Goal: Transaction & Acquisition: Purchase product/service

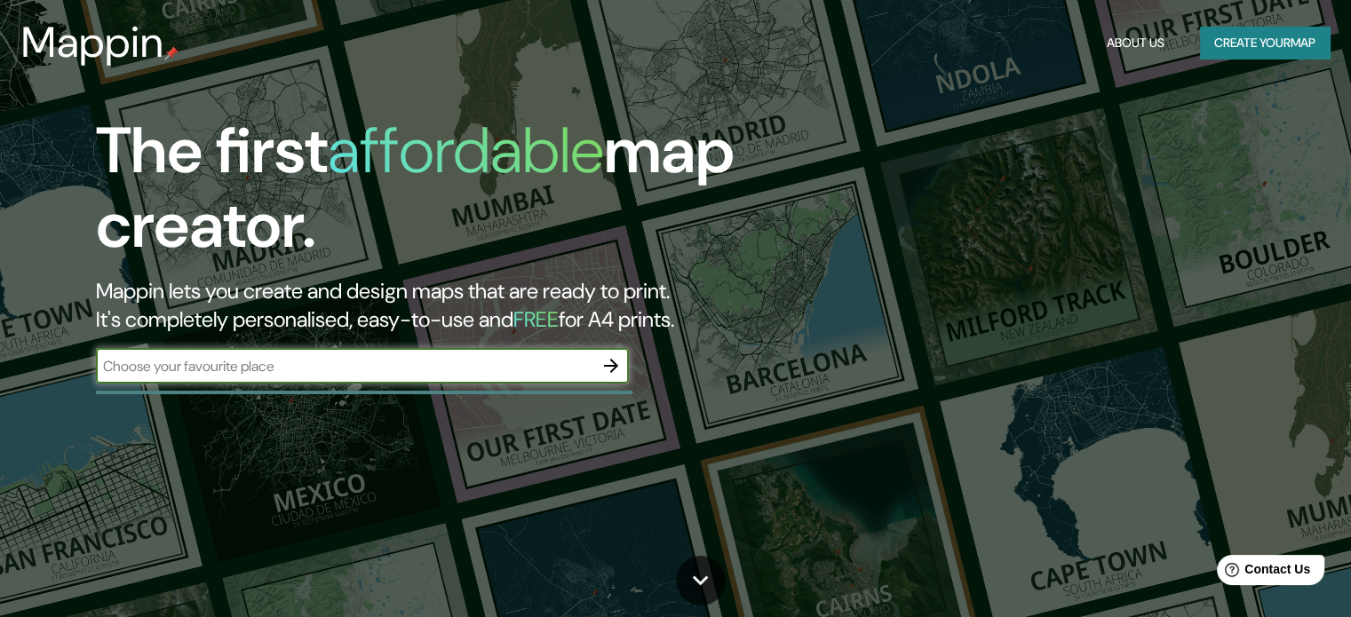
click at [559, 362] on input "text" at bounding box center [345, 366] width 498 height 20
type input "s"
click at [624, 366] on button "button" at bounding box center [612, 366] width 36 height 36
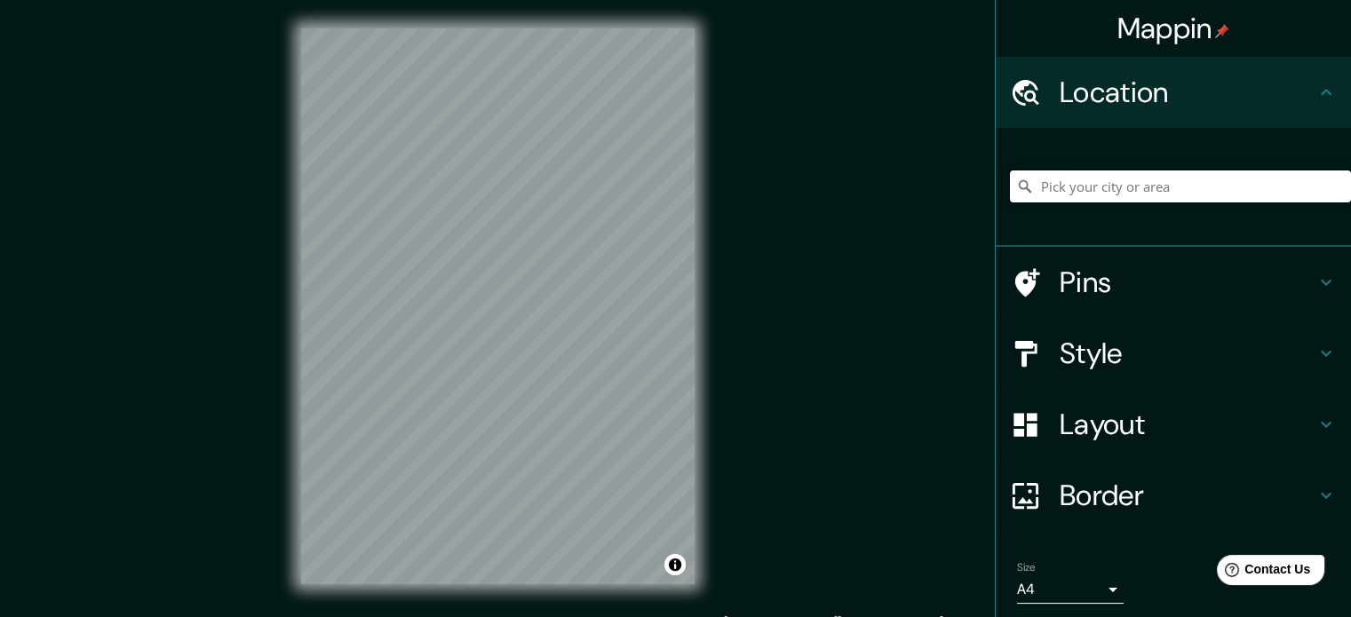
click at [1068, 184] on input "Pick your city or area" at bounding box center [1180, 187] width 341 height 32
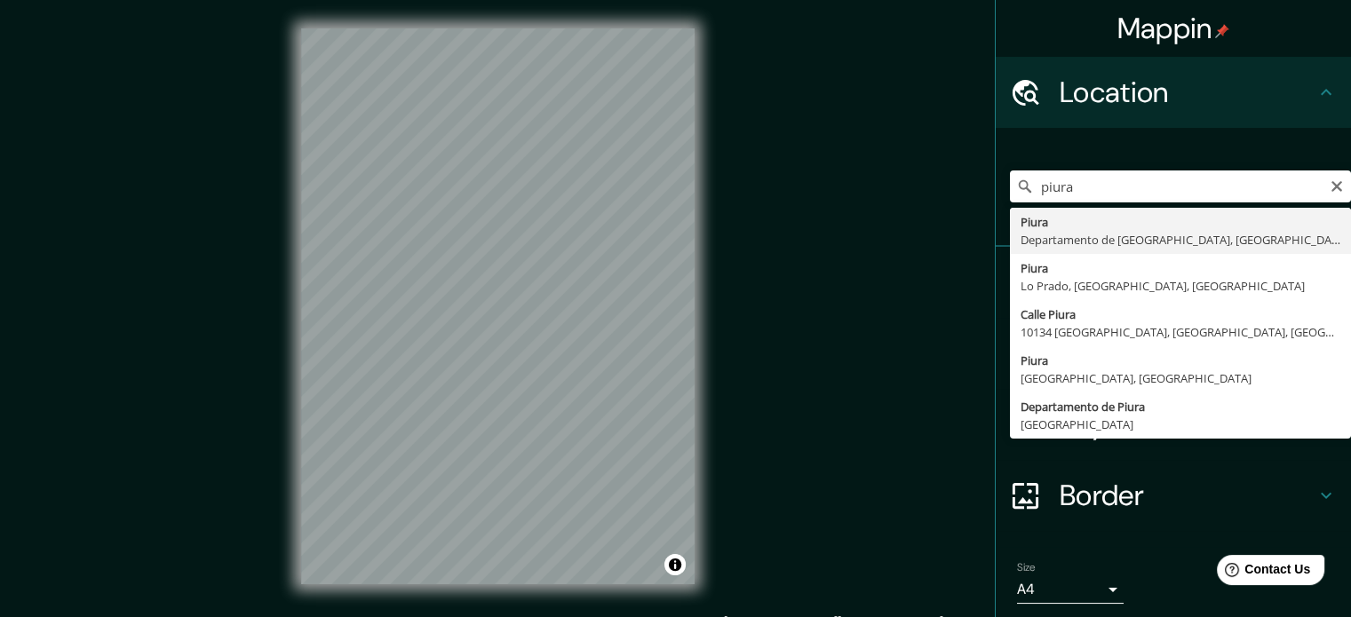
type input "Piura, [GEOGRAPHIC_DATA], [GEOGRAPHIC_DATA]"
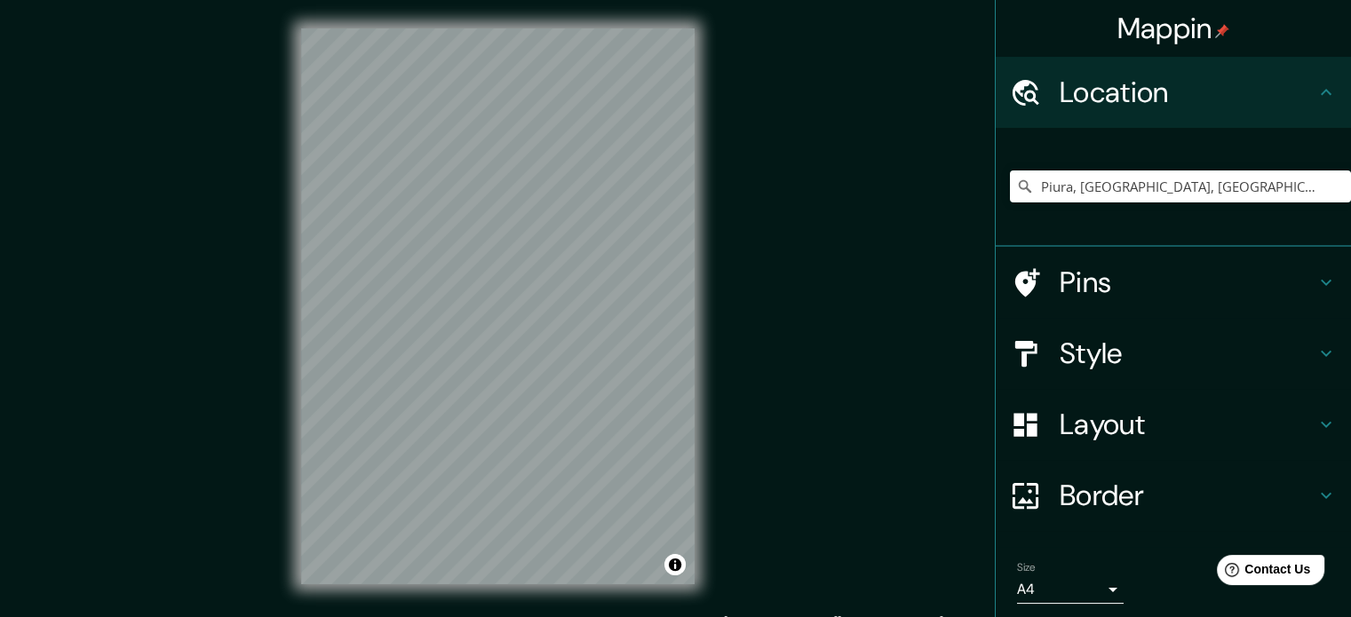
click at [1227, 339] on h4 "Style" at bounding box center [1188, 354] width 256 height 36
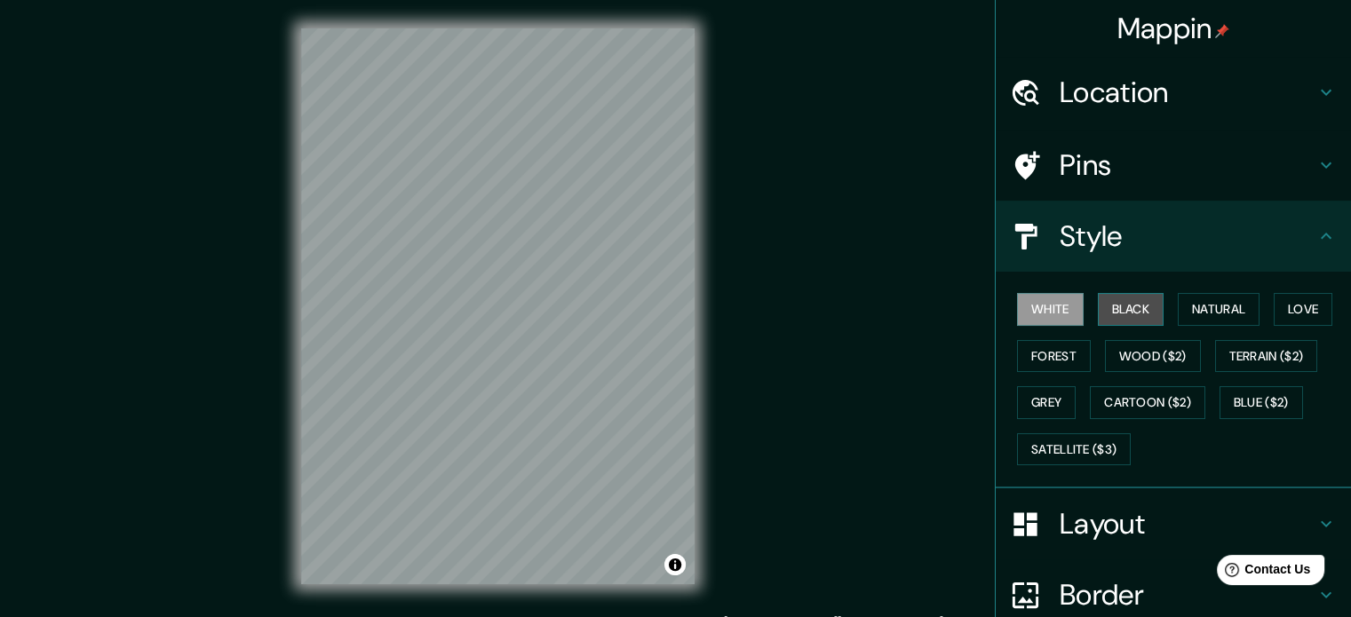
click at [1127, 321] on button "Black" at bounding box center [1131, 309] width 67 height 33
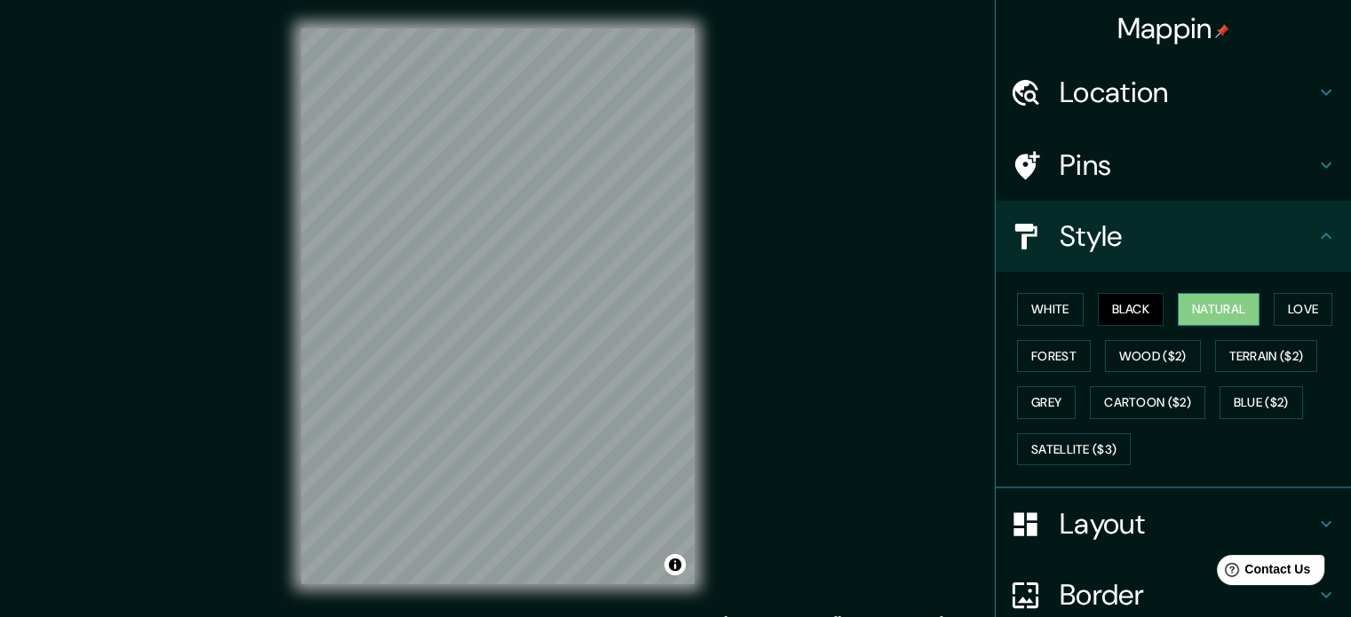
click at [1199, 308] on button "Natural" at bounding box center [1219, 309] width 82 height 33
click at [1246, 309] on button "Natural" at bounding box center [1219, 309] width 82 height 33
click at [1297, 301] on button "Love" at bounding box center [1303, 309] width 59 height 33
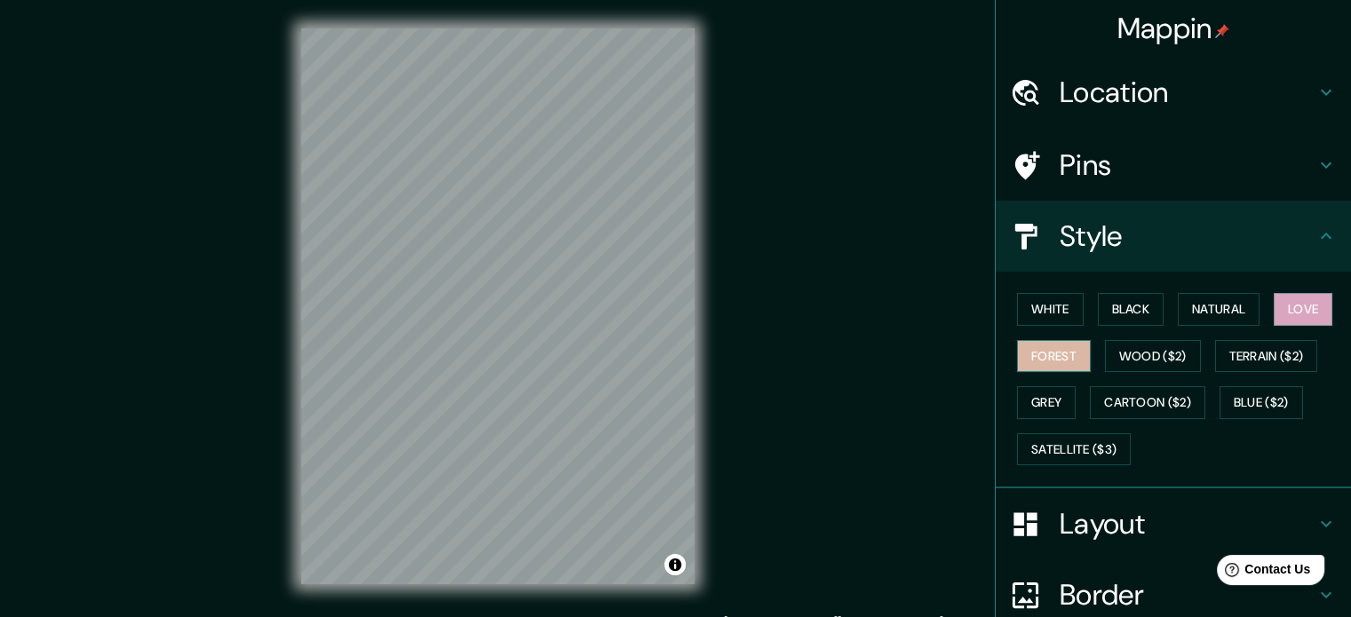
click at [1029, 362] on button "Forest" at bounding box center [1054, 356] width 74 height 33
click at [1105, 351] on button "Wood ($2)" at bounding box center [1153, 356] width 96 height 33
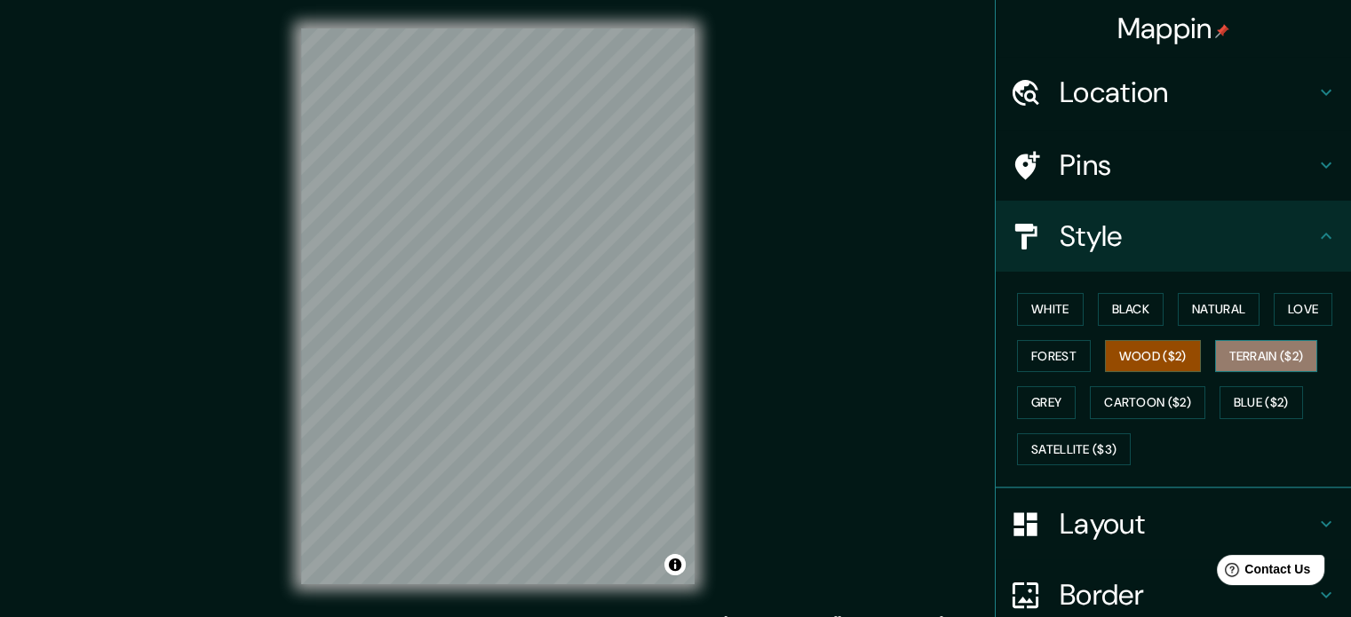
click at [1228, 351] on button "Terrain ($2)" at bounding box center [1266, 356] width 103 height 33
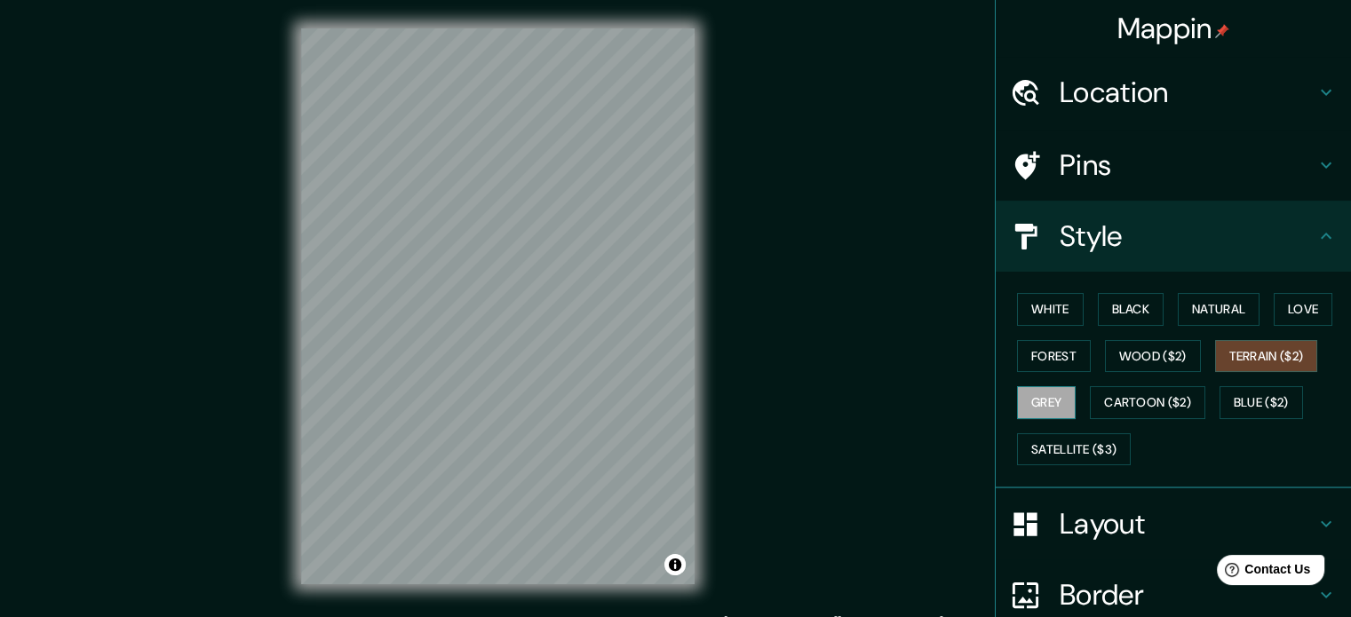
click at [1034, 394] on button "Grey" at bounding box center [1046, 402] width 59 height 33
click at [1096, 390] on button "Cartoon ($2)" at bounding box center [1148, 402] width 116 height 33
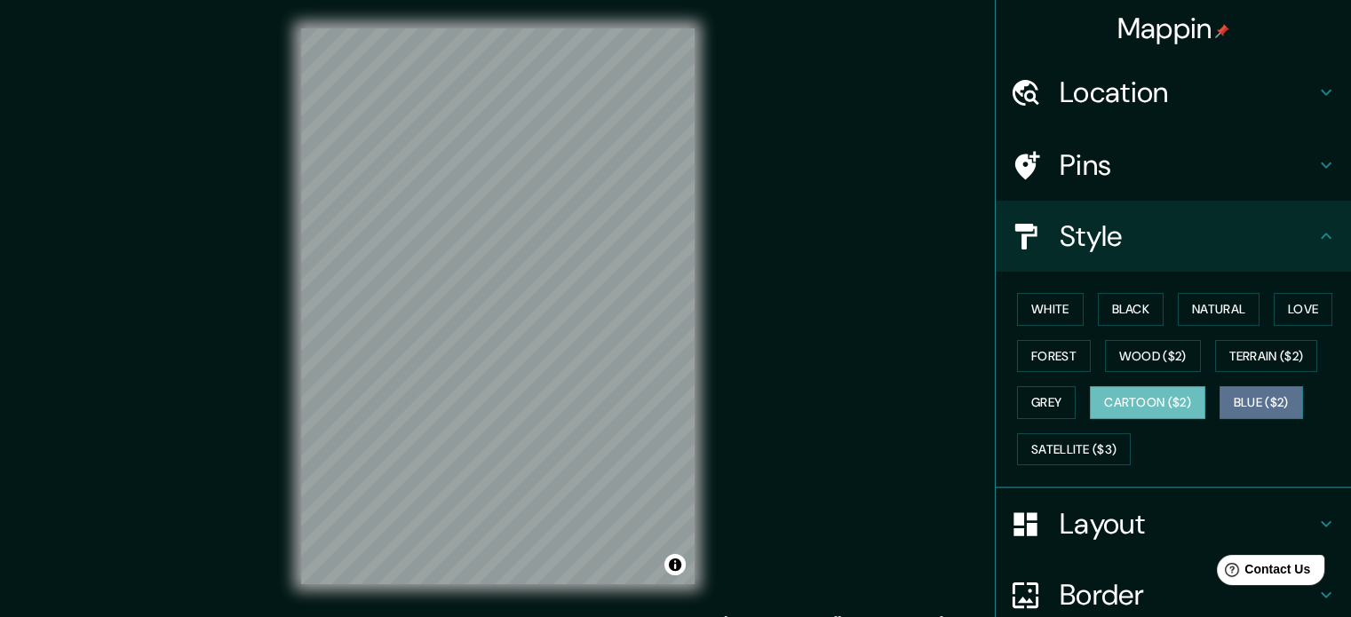
click at [1258, 396] on button "Blue ($2)" at bounding box center [1262, 402] width 84 height 33
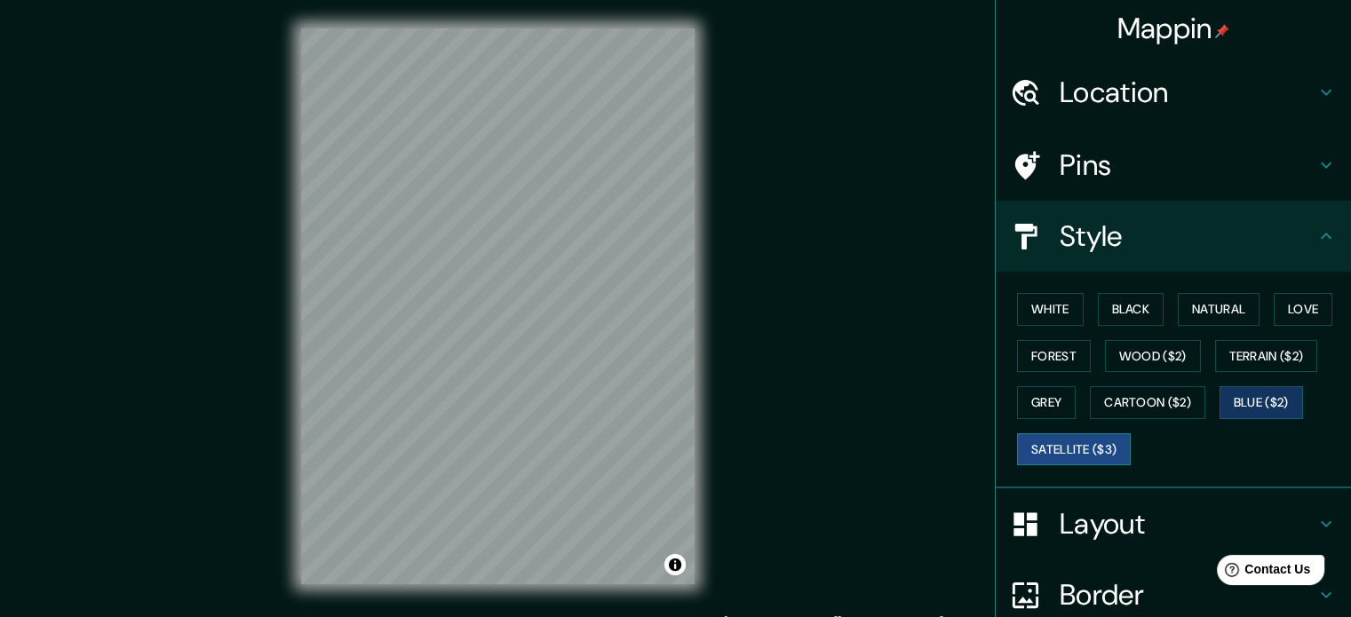
click at [1059, 442] on button "Satellite ($3)" at bounding box center [1074, 450] width 114 height 33
click at [1283, 244] on h4 "Style" at bounding box center [1188, 237] width 256 height 36
click at [1105, 518] on h4 "Layout" at bounding box center [1188, 524] width 256 height 36
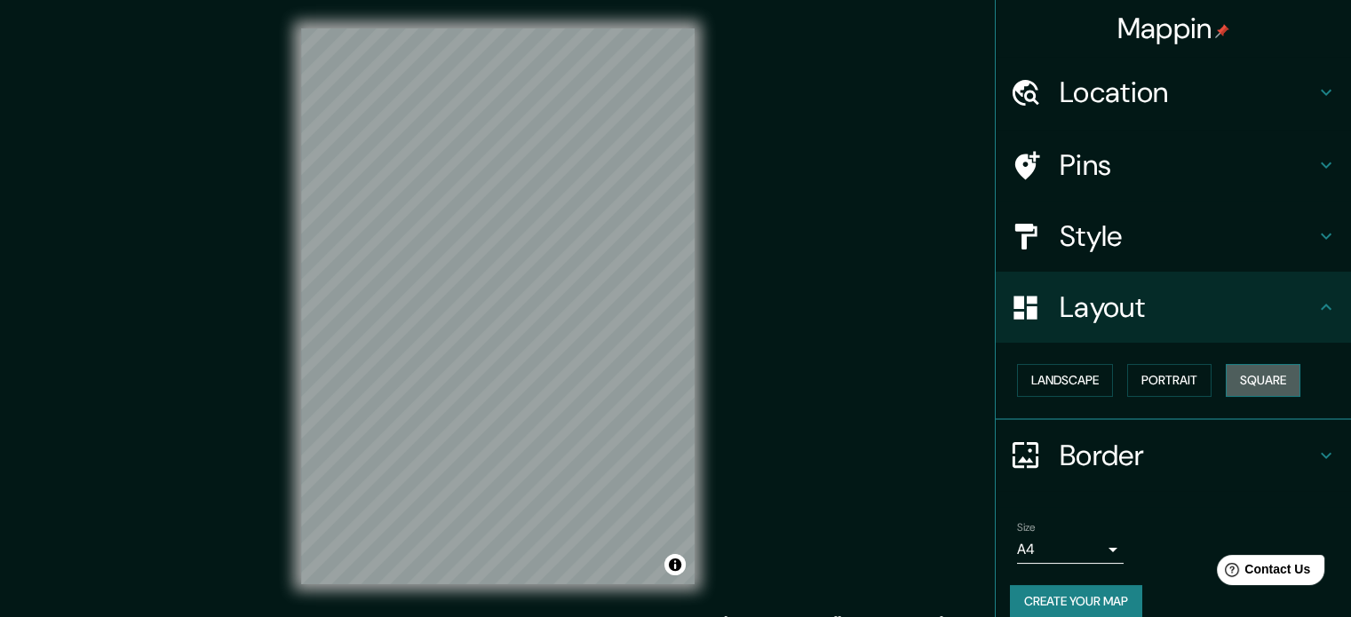
click at [1243, 365] on button "Square" at bounding box center [1263, 380] width 75 height 33
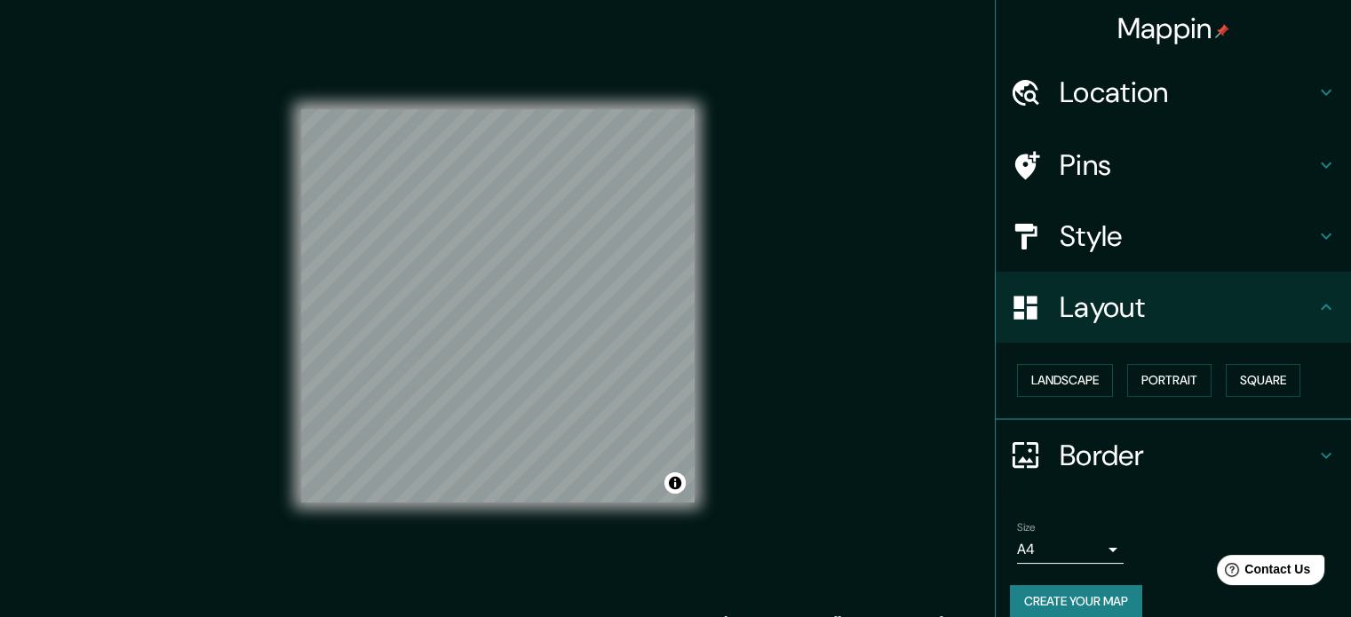
click at [1166, 235] on h4 "Style" at bounding box center [1188, 237] width 256 height 36
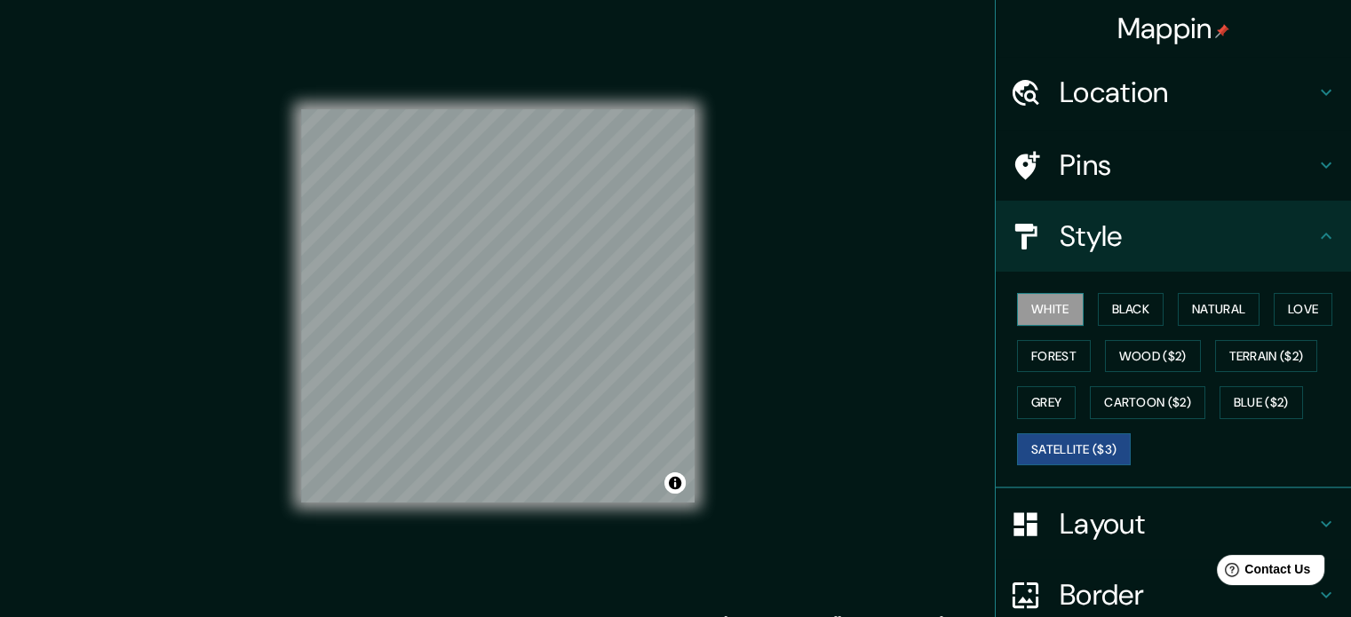
click at [1040, 307] on button "White" at bounding box center [1050, 309] width 67 height 33
click at [1099, 296] on button "Black" at bounding box center [1131, 309] width 67 height 33
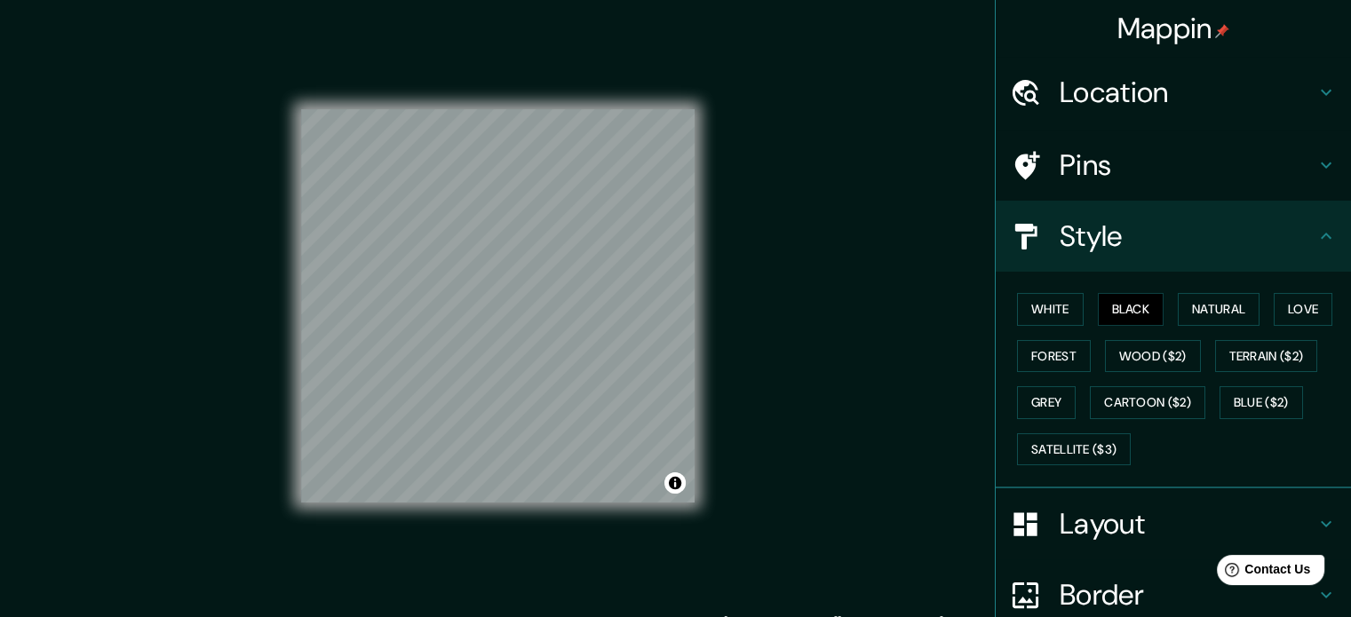
click at [1163, 305] on div "White Black Natural Love Forest Wood ($2) Terrain ($2) Grey Cartoon ($2) Blue (…" at bounding box center [1180, 379] width 341 height 187
click at [1191, 297] on button "Natural" at bounding box center [1219, 309] width 82 height 33
click at [1276, 306] on button "Love" at bounding box center [1303, 309] width 59 height 33
click at [1067, 347] on button "Forest" at bounding box center [1054, 356] width 74 height 33
click at [1195, 315] on button "Natural" at bounding box center [1219, 309] width 82 height 33
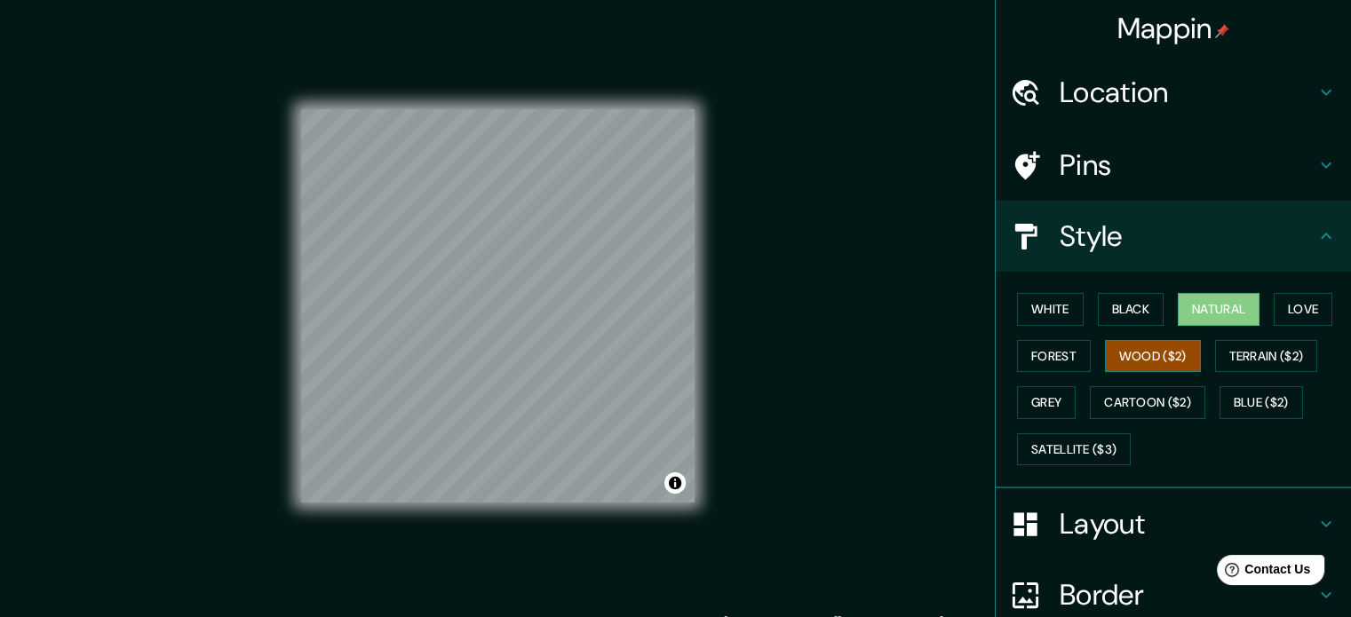
click at [1134, 349] on button "Wood ($2)" at bounding box center [1153, 356] width 96 height 33
click at [1219, 347] on button "Terrain ($2)" at bounding box center [1266, 356] width 103 height 33
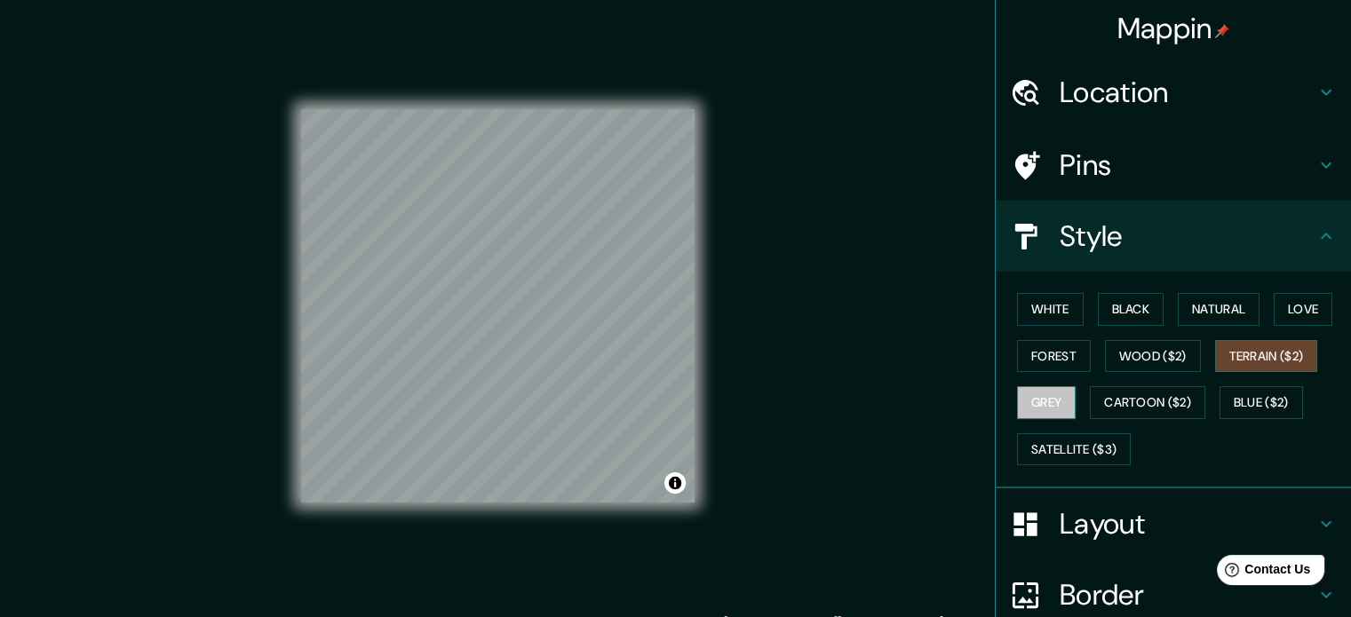
click at [1044, 395] on button "Grey" at bounding box center [1046, 402] width 59 height 33
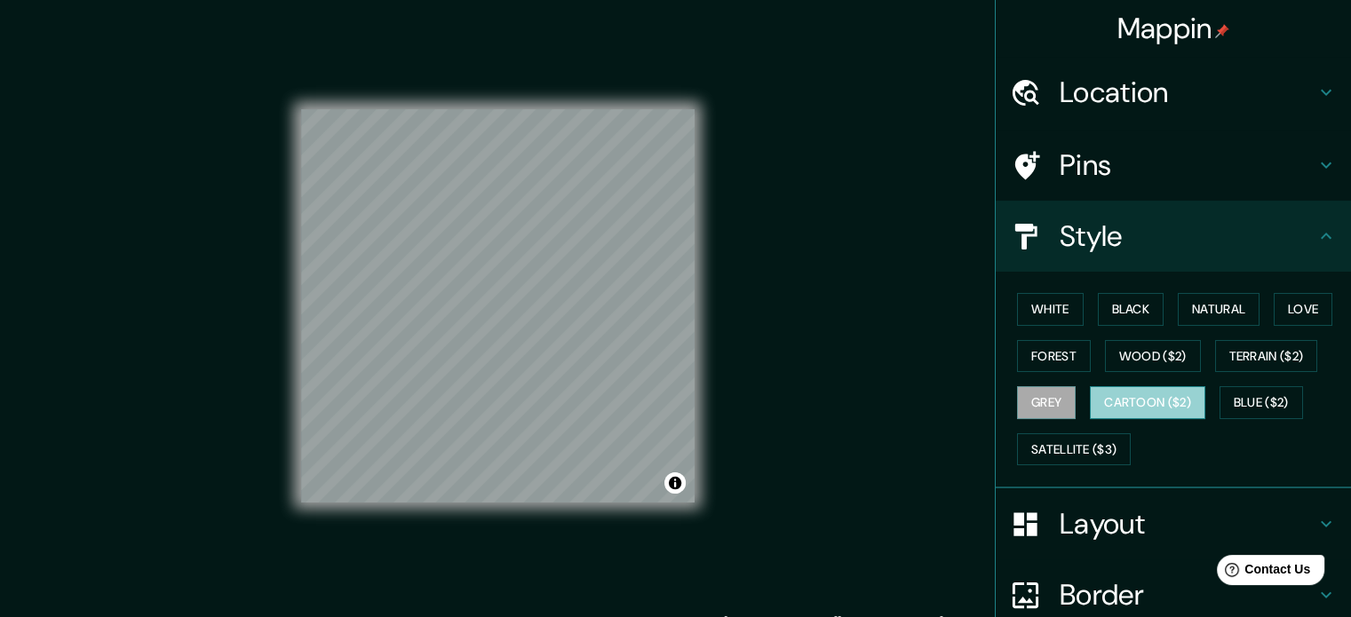
click at [1120, 386] on button "Cartoon ($2)" at bounding box center [1148, 402] width 116 height 33
